Goal: Information Seeking & Learning: Learn about a topic

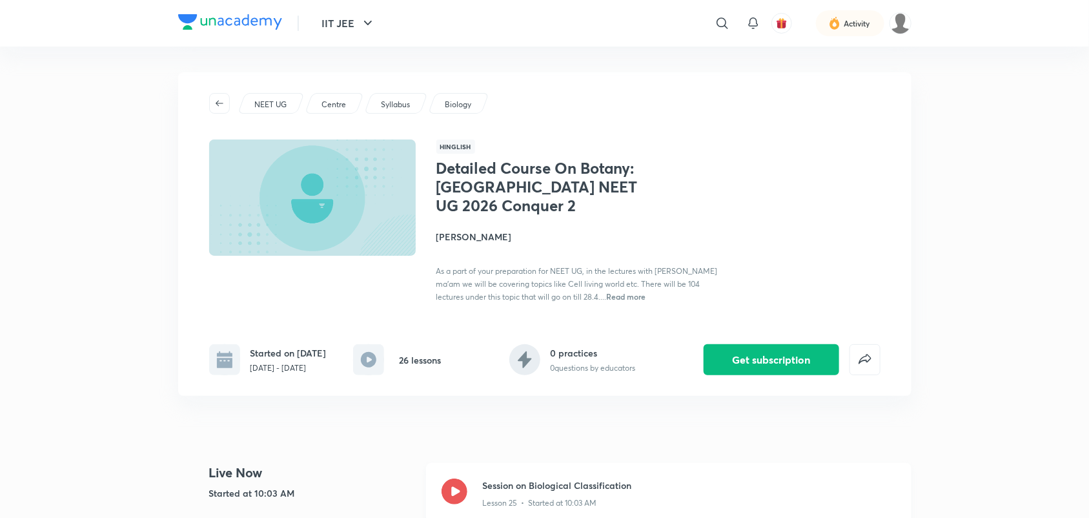
click at [458, 491] on icon at bounding box center [455, 491] width 26 height 26
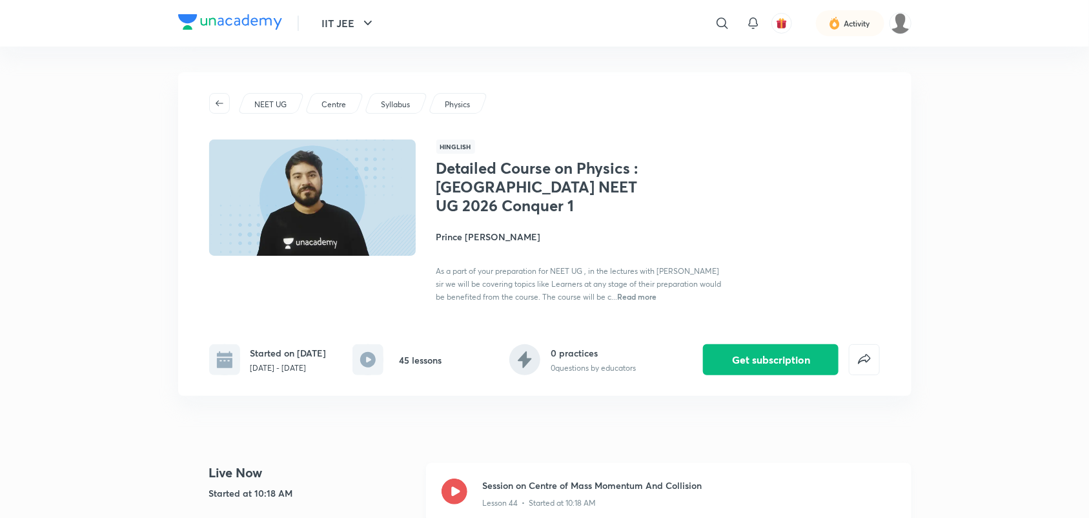
click at [455, 414] on icon at bounding box center [455, 491] width 26 height 26
click at [460, 414] on div at bounding box center [455, 493] width 26 height 30
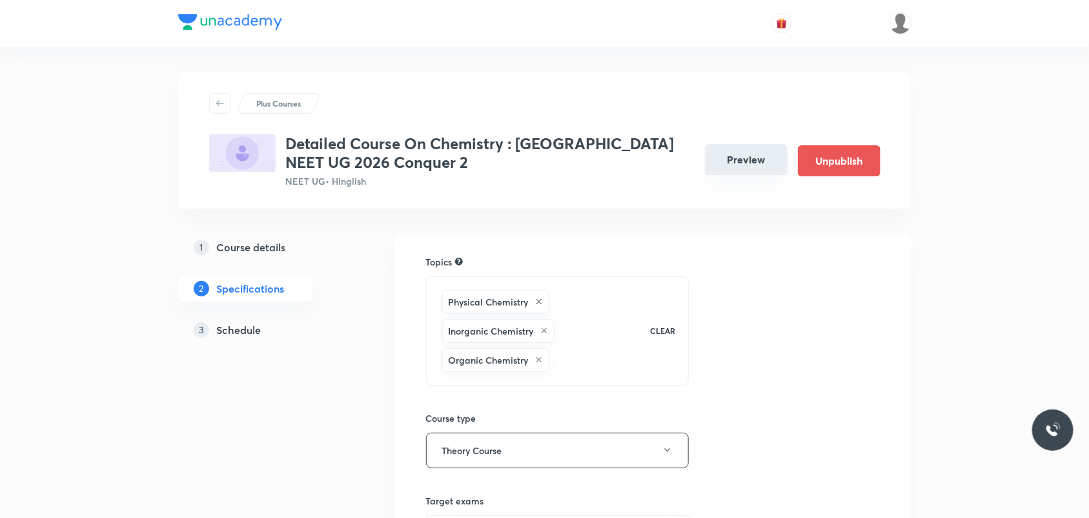
click at [750, 172] on button "Preview" at bounding box center [746, 159] width 83 height 31
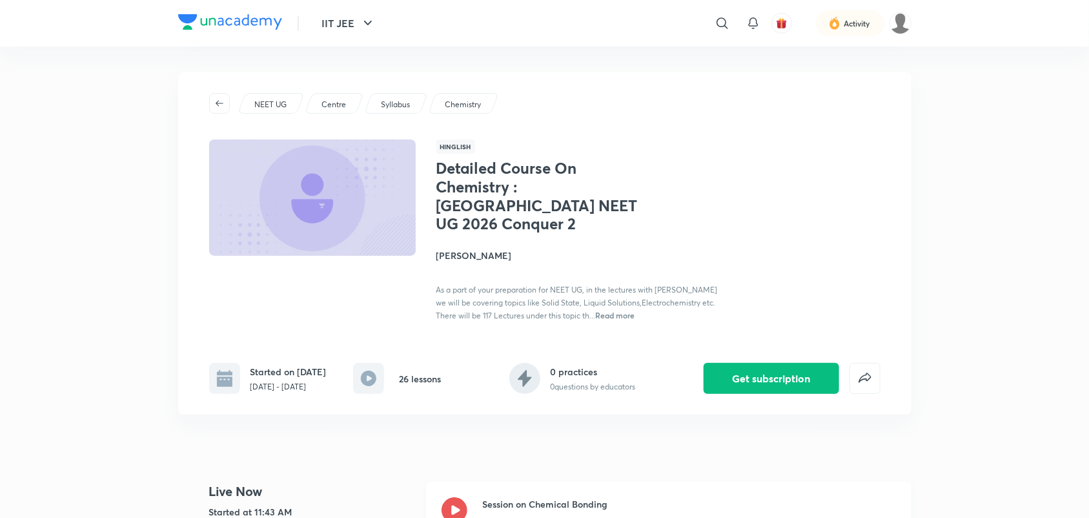
click at [447, 493] on icon at bounding box center [455, 510] width 26 height 26
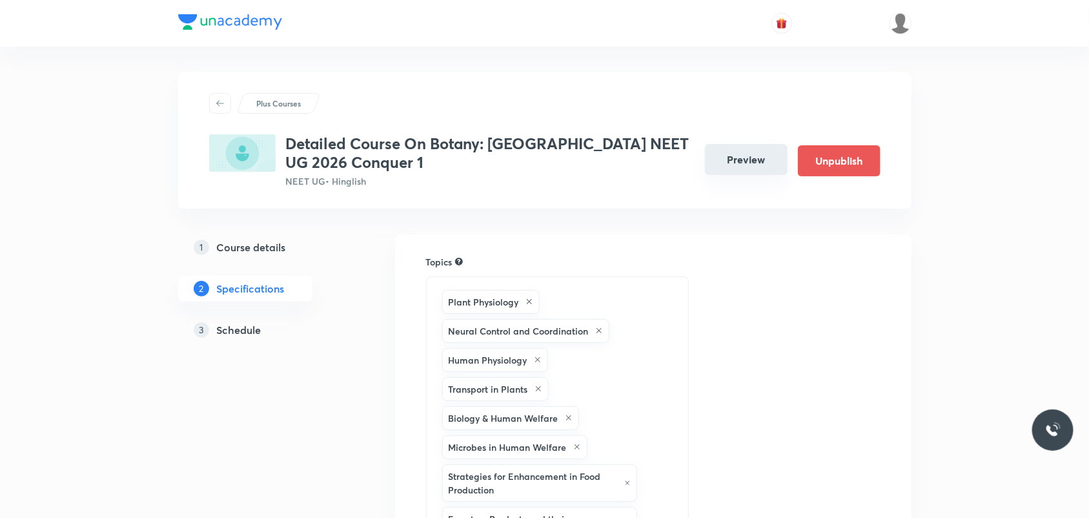
click at [770, 152] on button "Preview" at bounding box center [746, 159] width 83 height 31
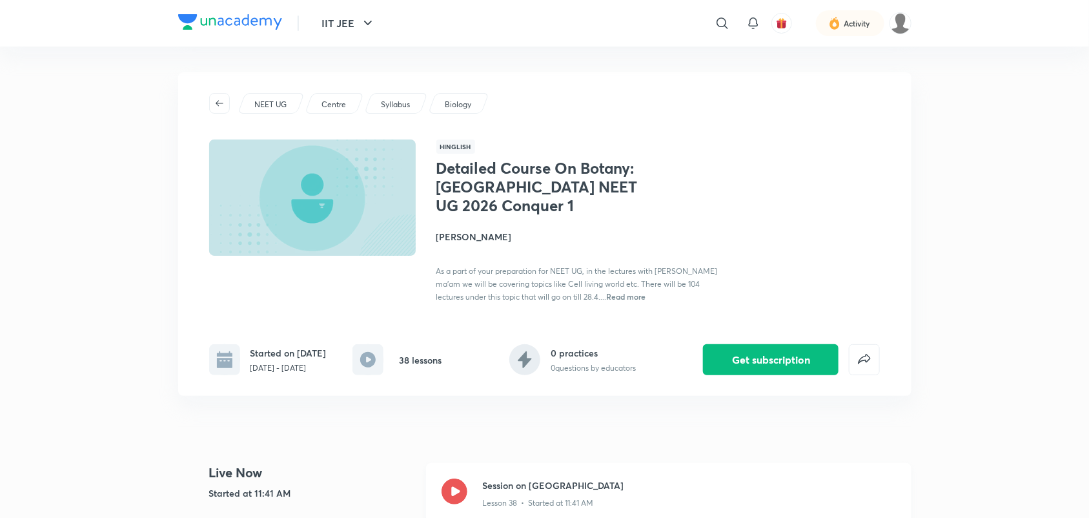
drag, startPoint x: 463, startPoint y: 485, endPoint x: 475, endPoint y: 471, distance: 18.8
click at [463, 485] on icon at bounding box center [455, 491] width 26 height 26
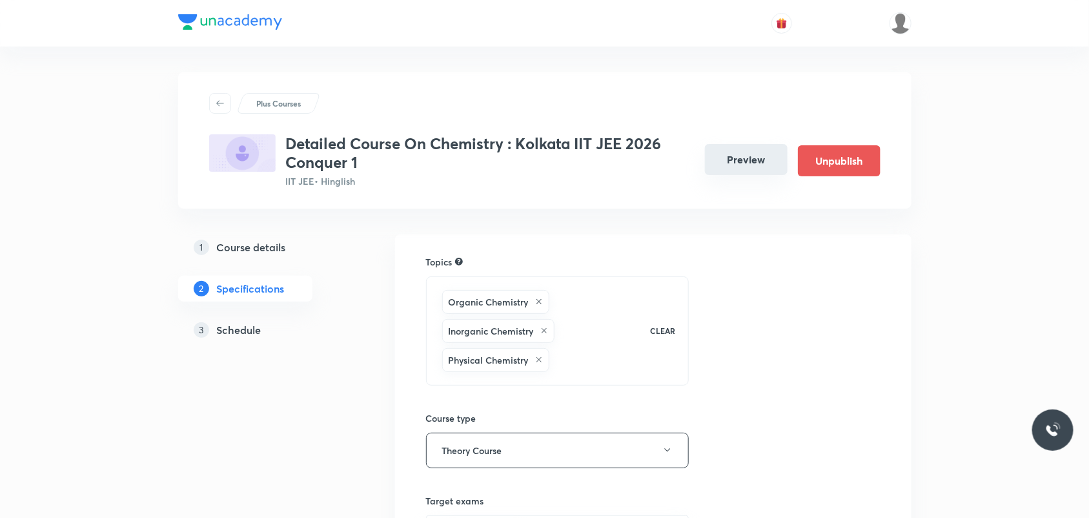
click at [760, 161] on button "Preview" at bounding box center [746, 159] width 83 height 31
